Goal: Navigation & Orientation: Find specific page/section

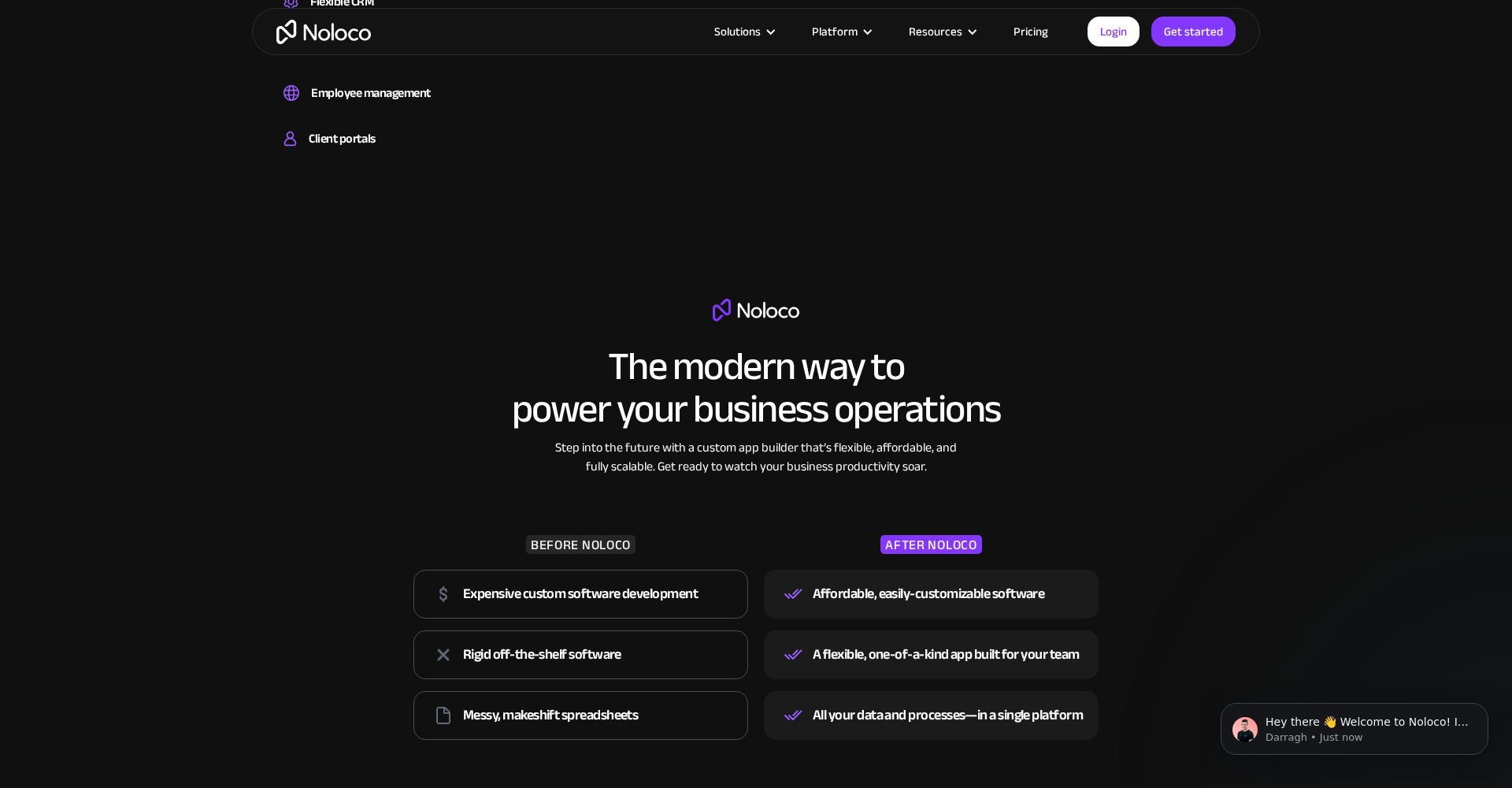
scroll to position [1561, 0]
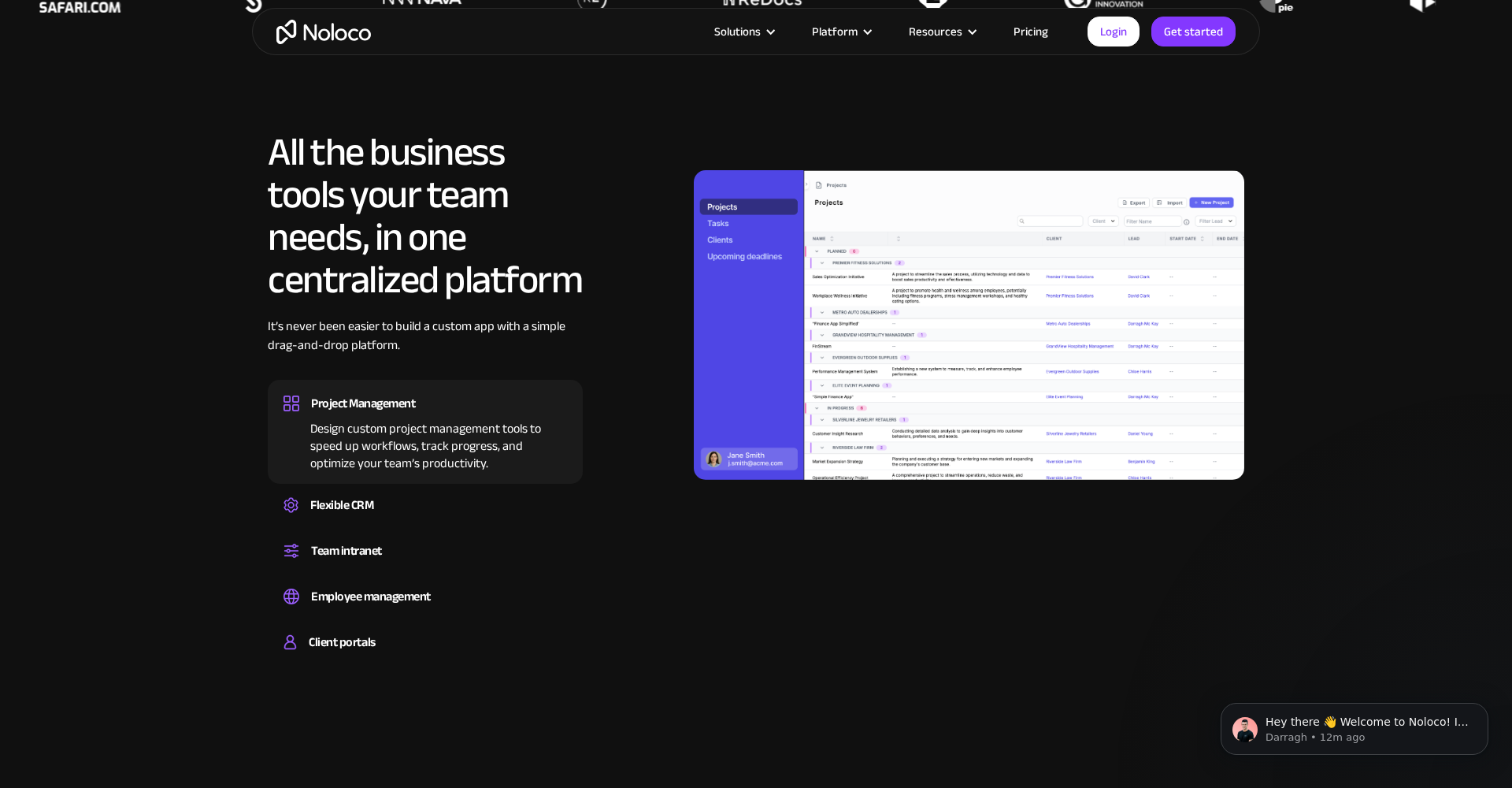
click at [1030, 33] on link "Pricing" at bounding box center [1030, 31] width 74 height 20
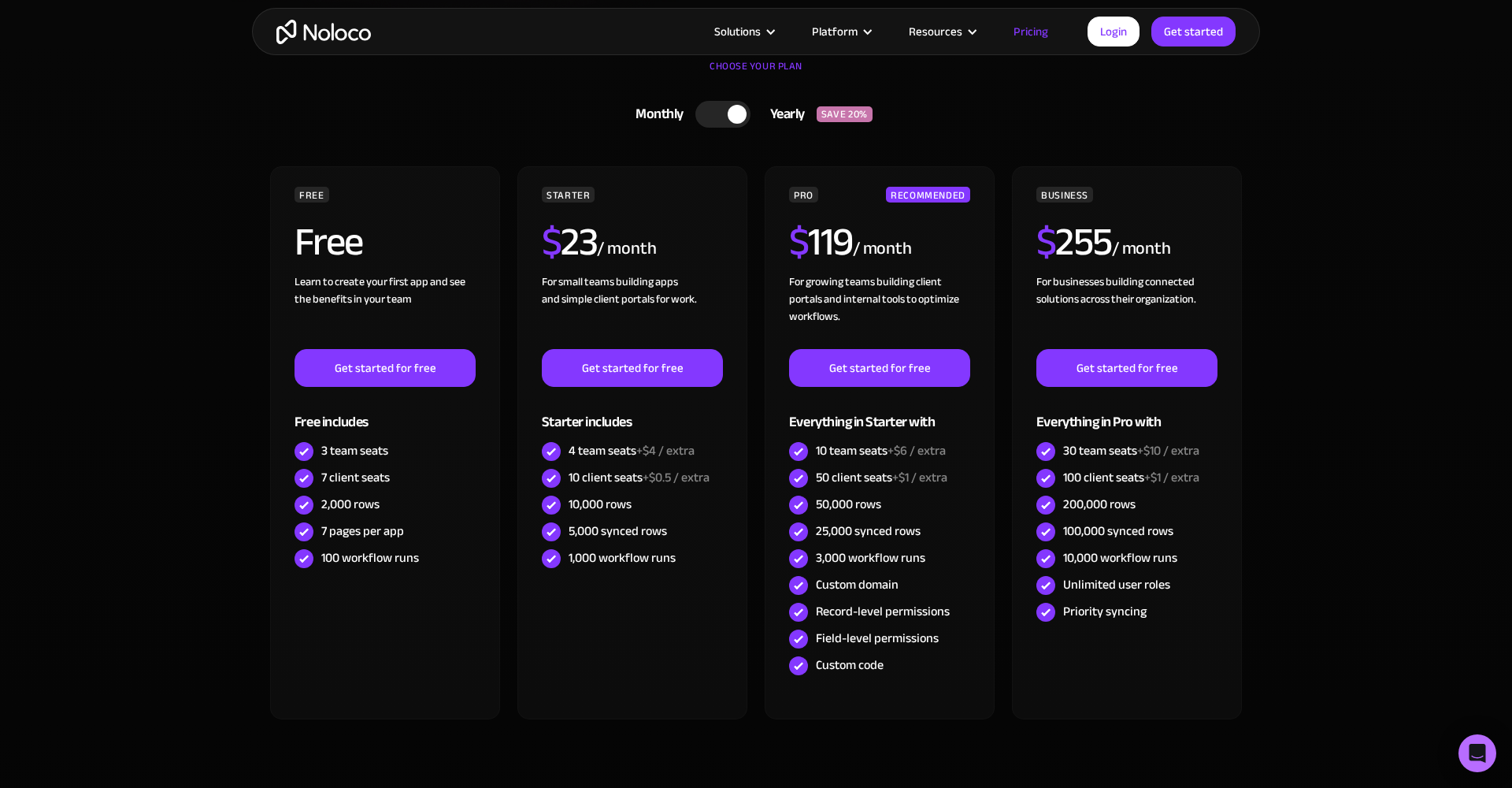
scroll to position [453, 0]
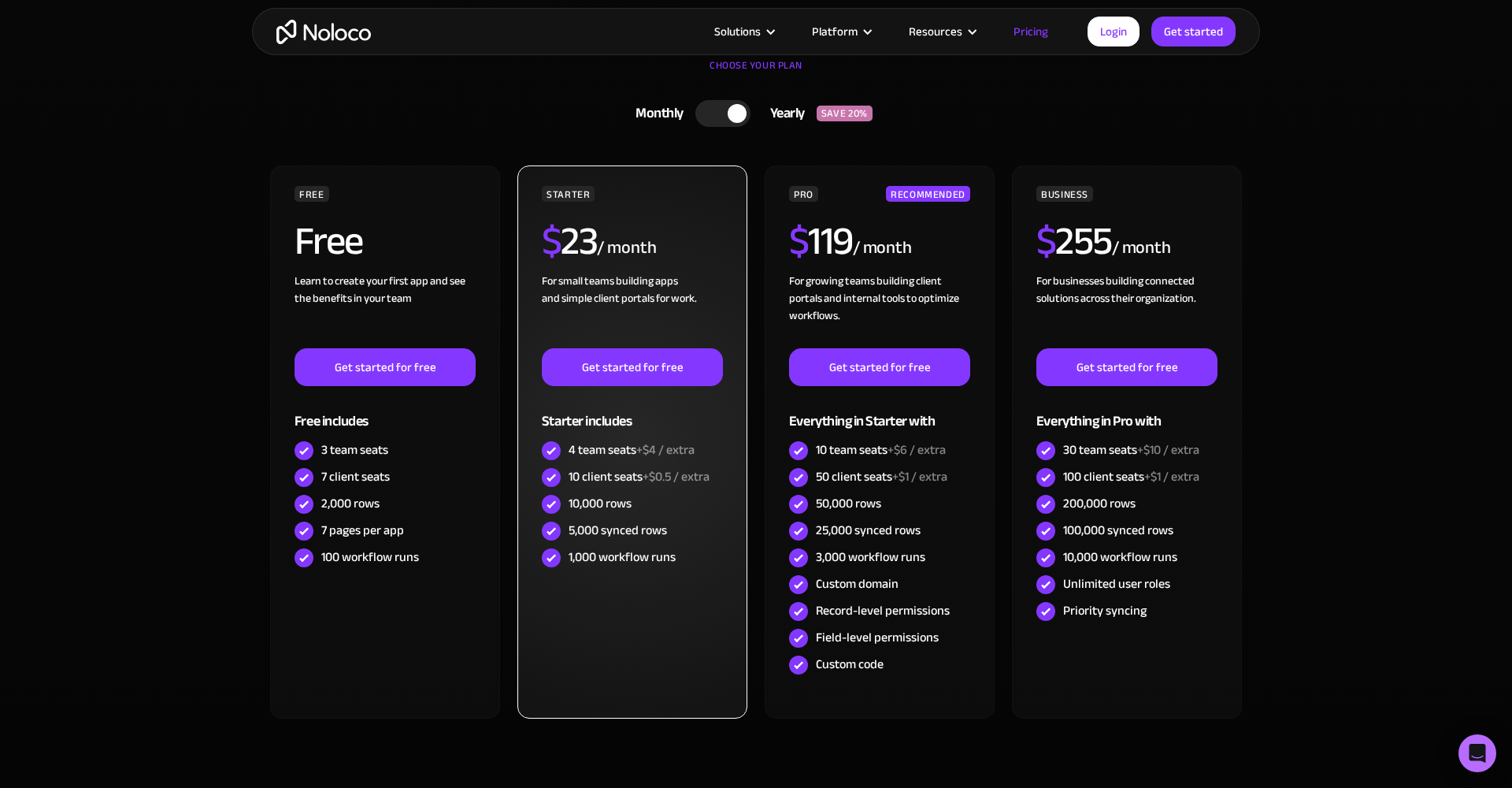
click at [609, 478] on div "10 client seats +$0.5 / extra" at bounding box center [639, 476] width 141 height 17
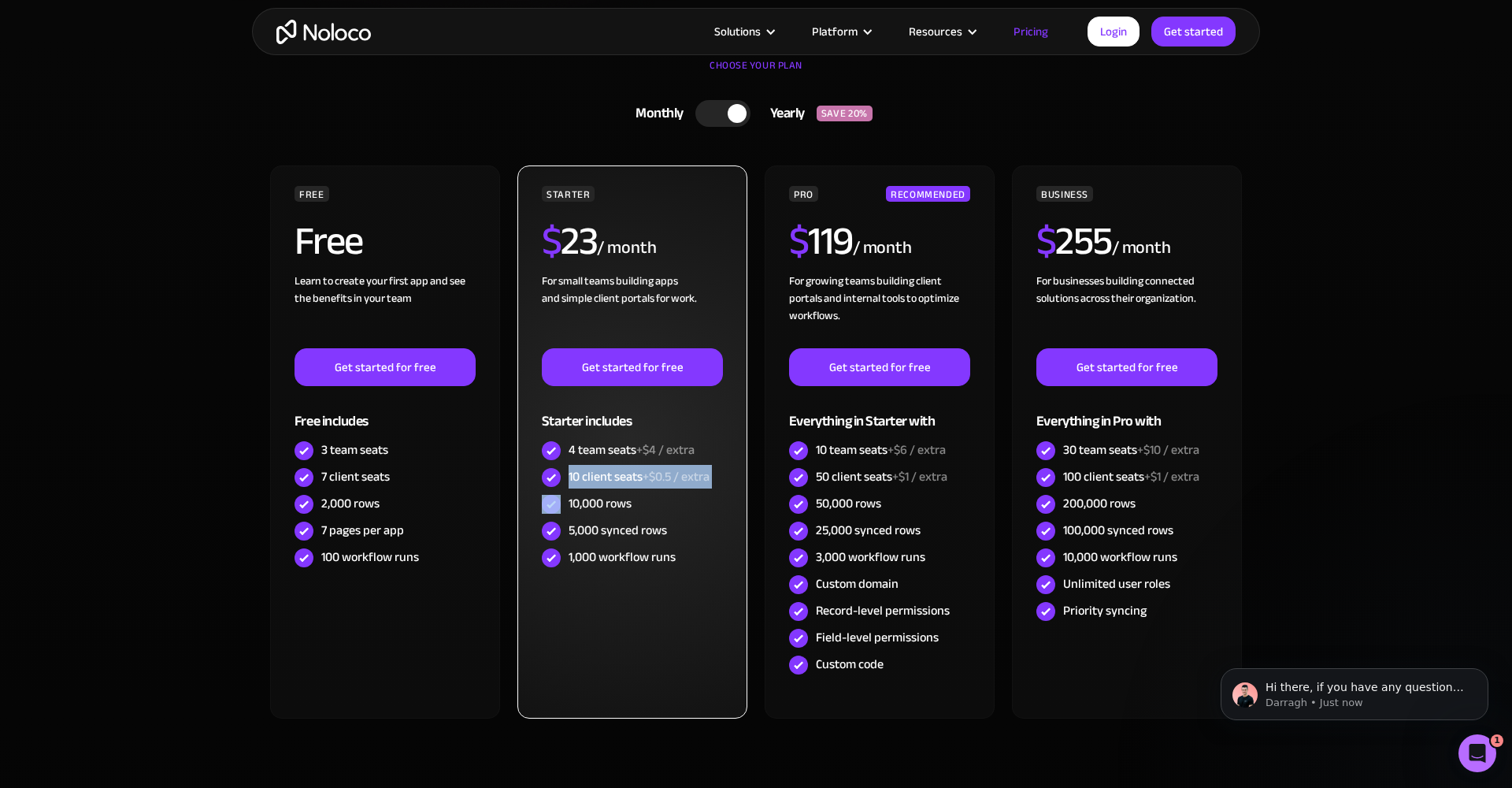
scroll to position [0, 0]
click at [631, 527] on div "5,000 synced rows" at bounding box center [618, 529] width 98 height 17
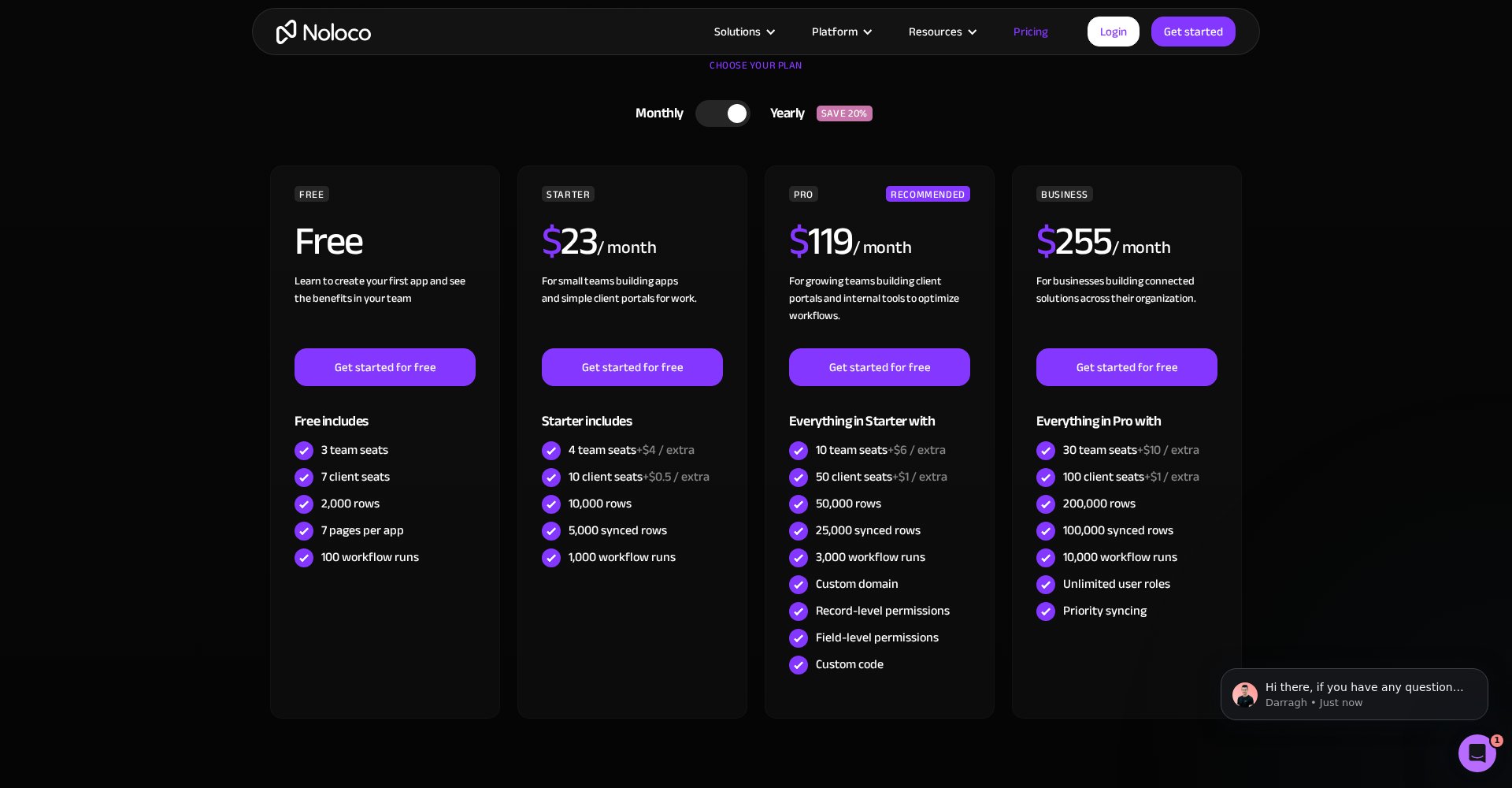
click at [736, 118] on div at bounding box center [737, 113] width 19 height 19
click at [713, 107] on div at bounding box center [714, 113] width 19 height 19
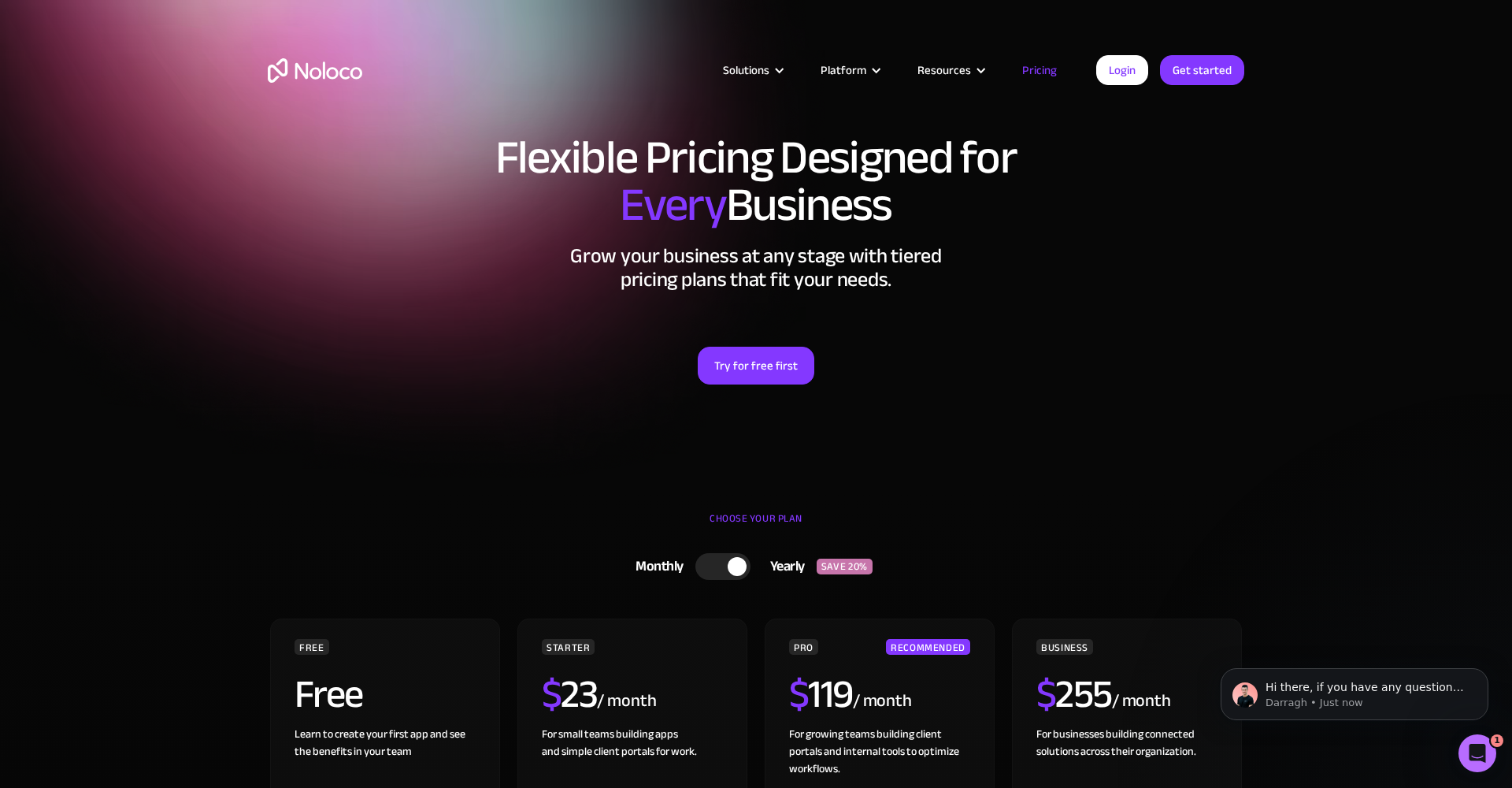
click at [334, 74] on img "home" at bounding box center [315, 70] width 95 height 25
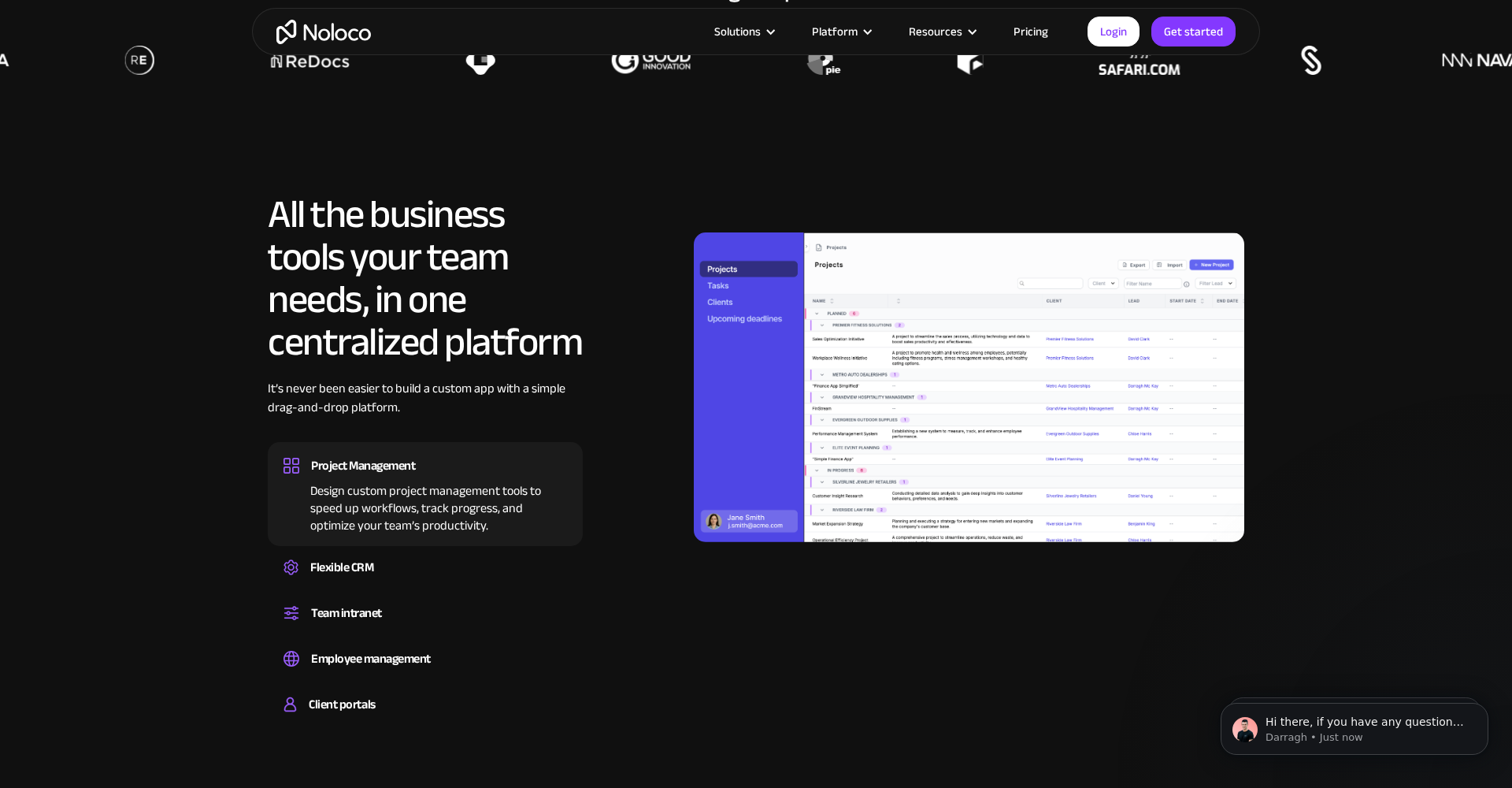
scroll to position [1499, 0]
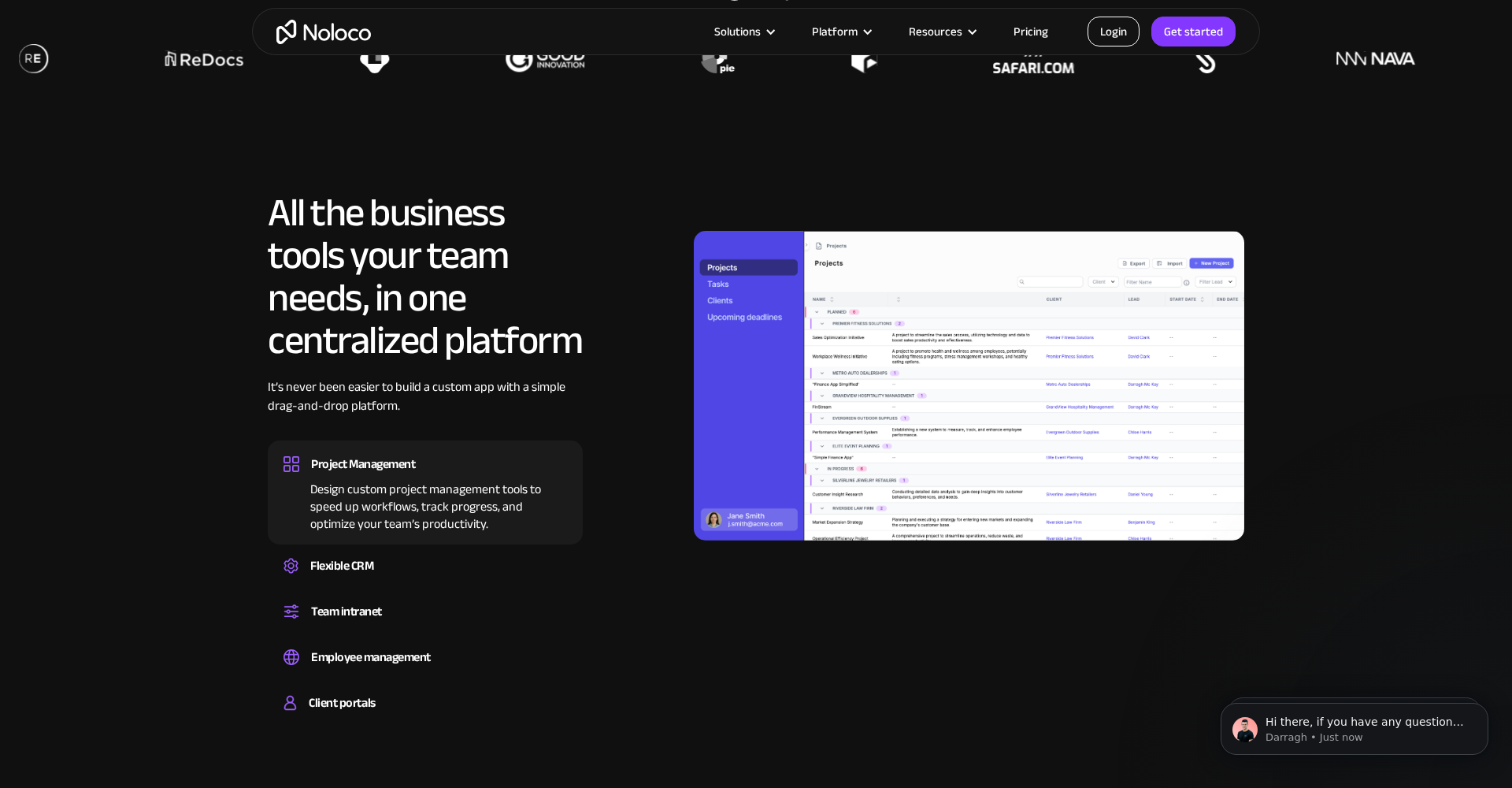
click at [1119, 26] on link "Login" at bounding box center [1113, 31] width 52 height 30
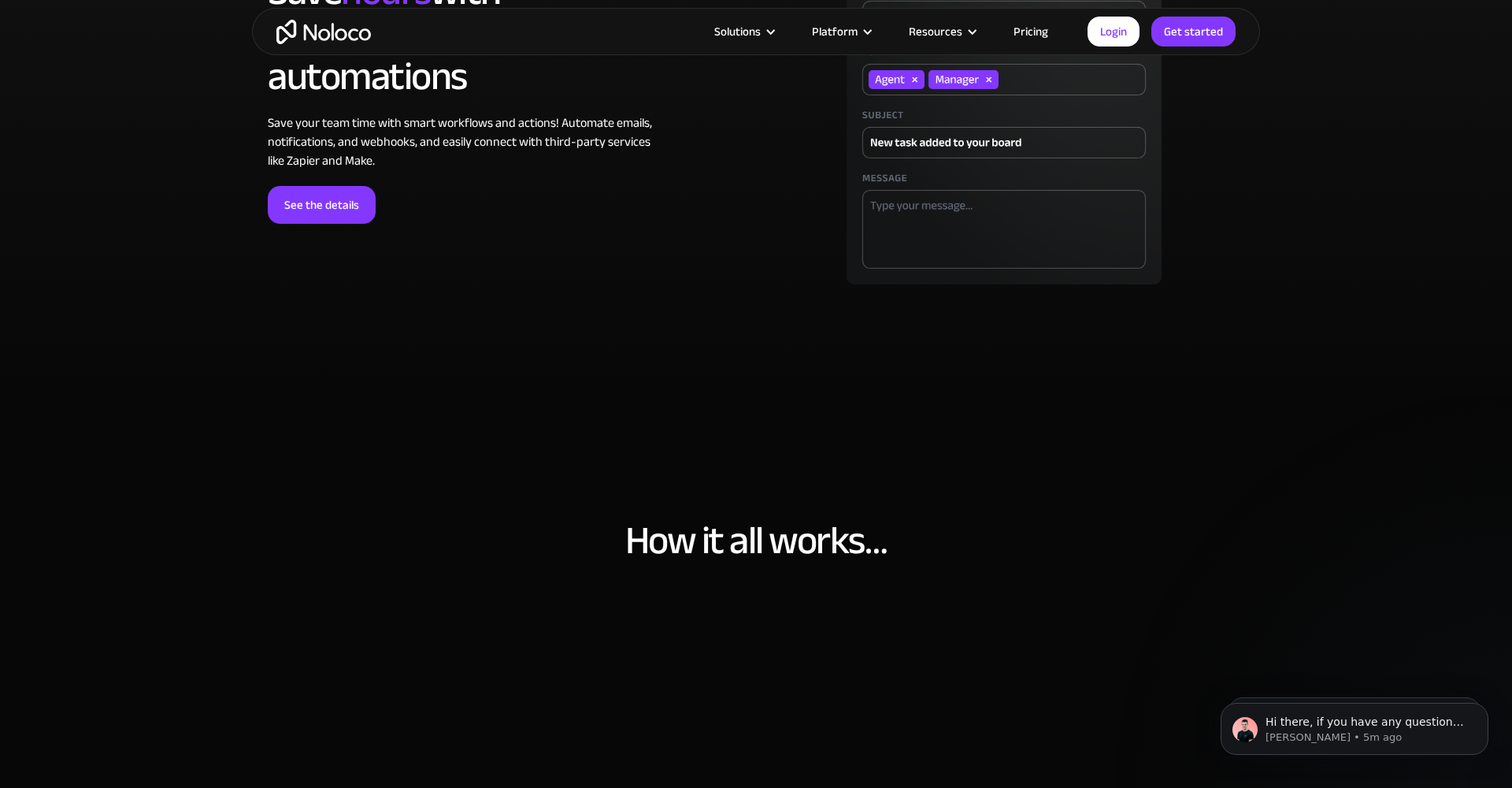
scroll to position [4805, 0]
